Goal: Find specific page/section

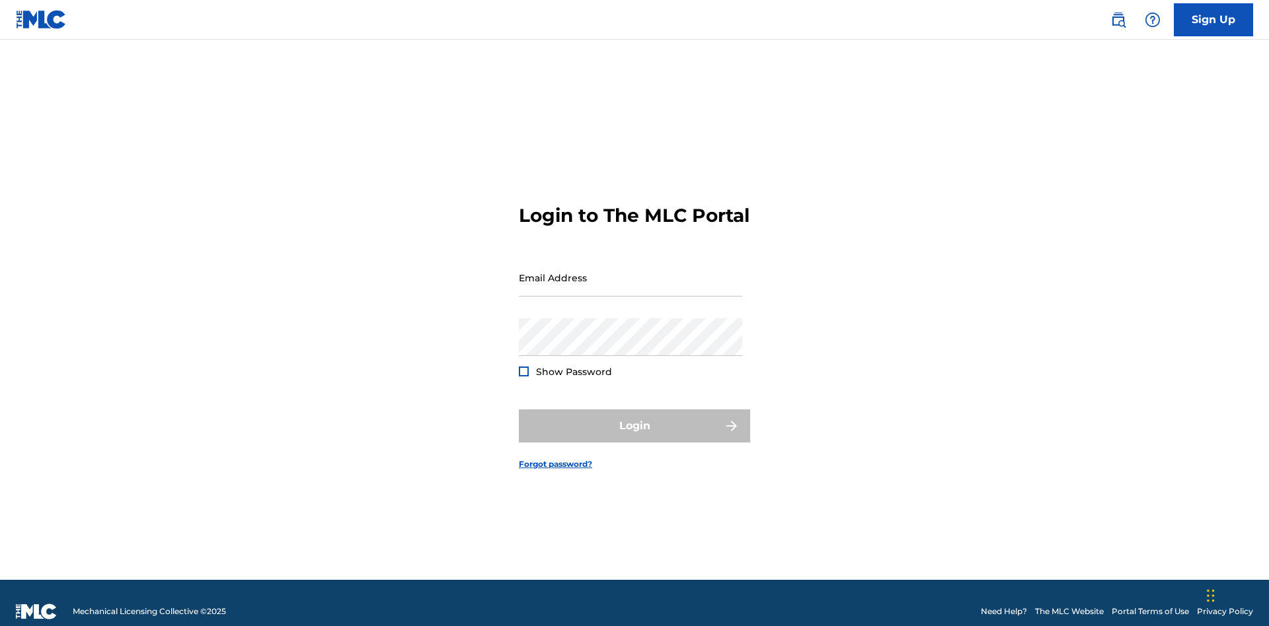
scroll to position [17, 0]
click at [630, 272] on input "Email Address" at bounding box center [630, 278] width 223 height 38
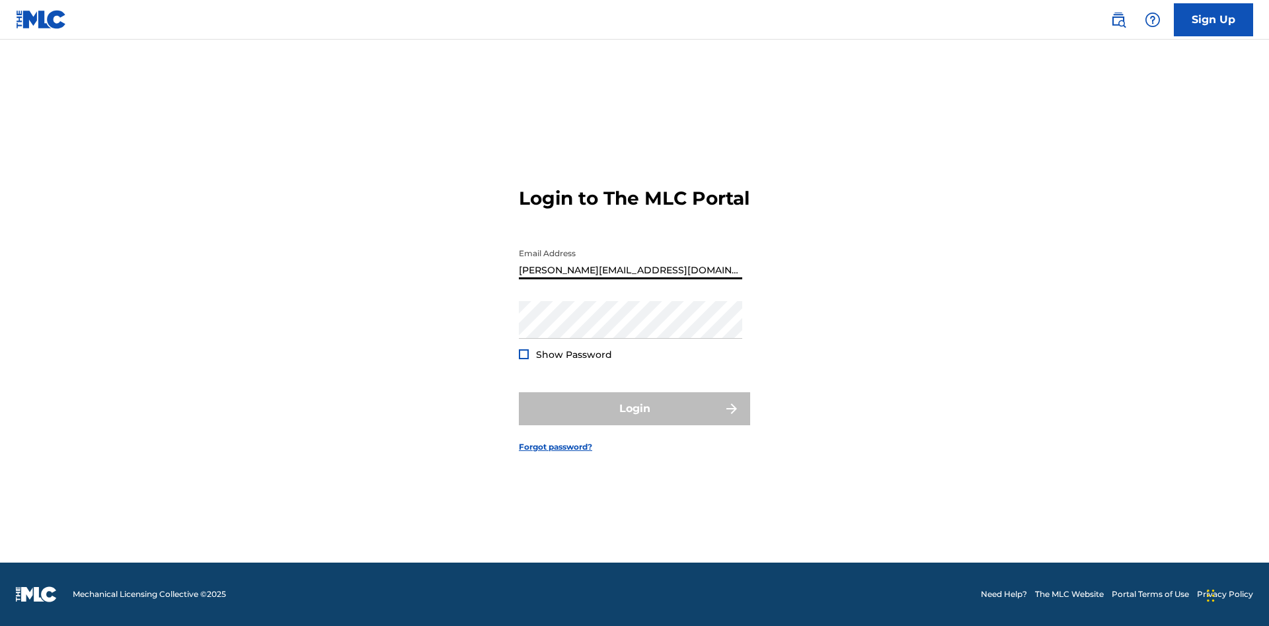
type input "Helena.Songwriter@gmail.com"
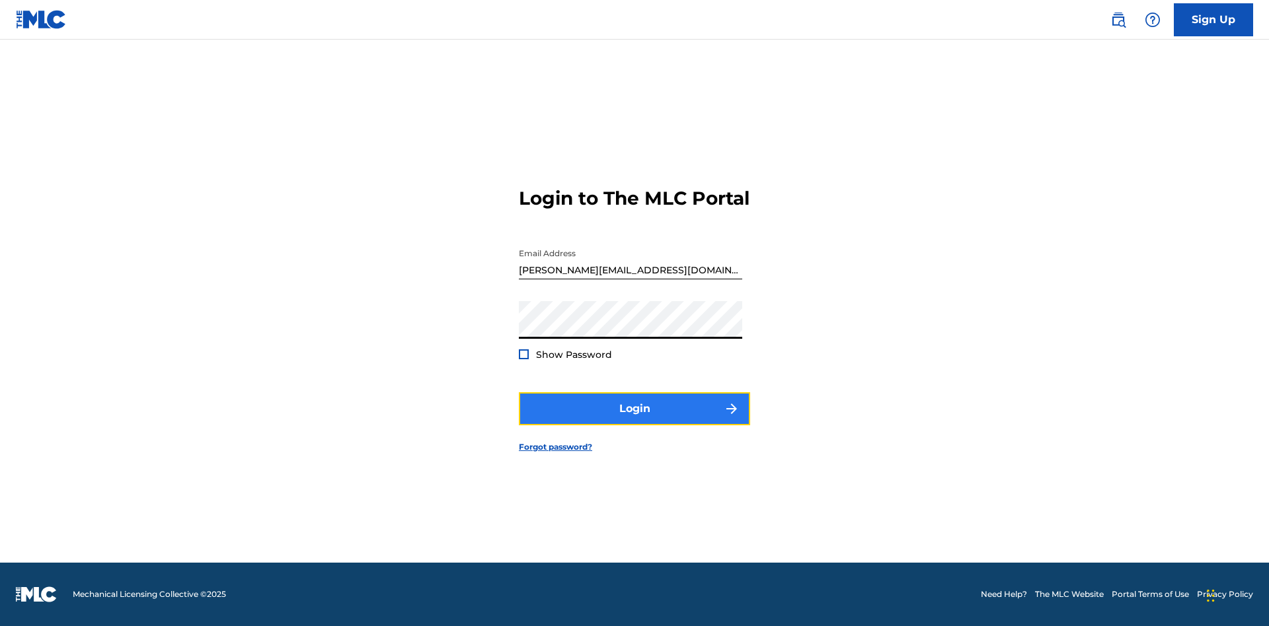
click at [634, 420] on button "Login" at bounding box center [634, 408] width 231 height 33
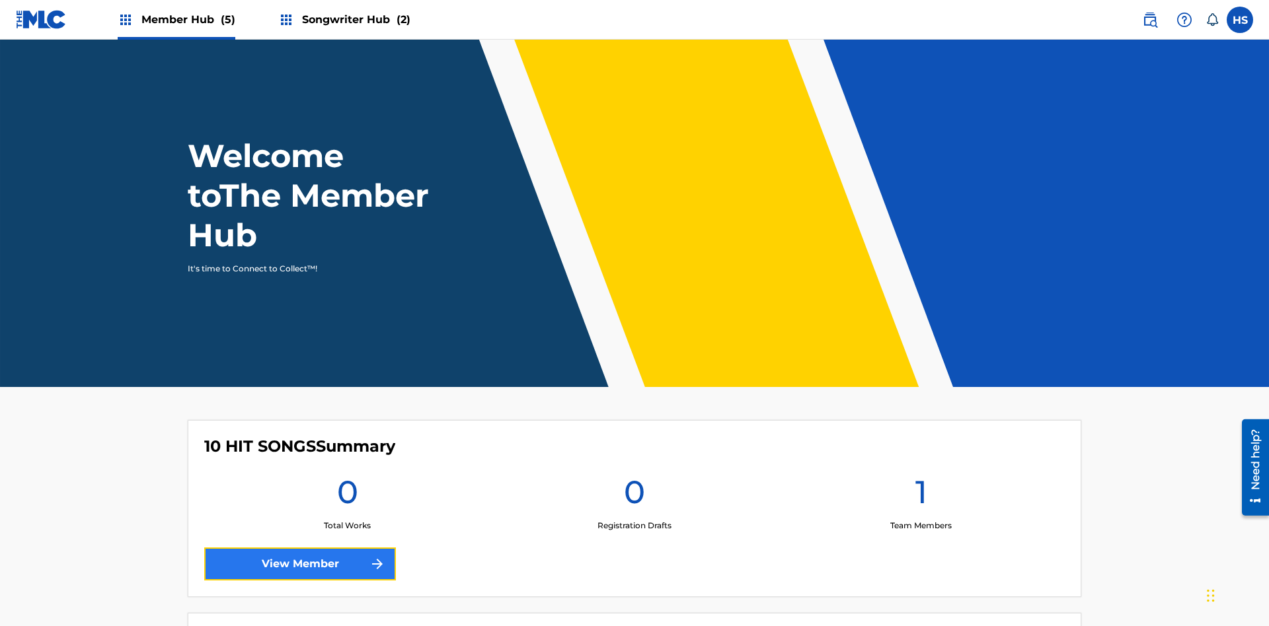
click at [300, 548] on link "View Member" at bounding box center [300, 564] width 192 height 33
